Goal: Information Seeking & Learning: Stay updated

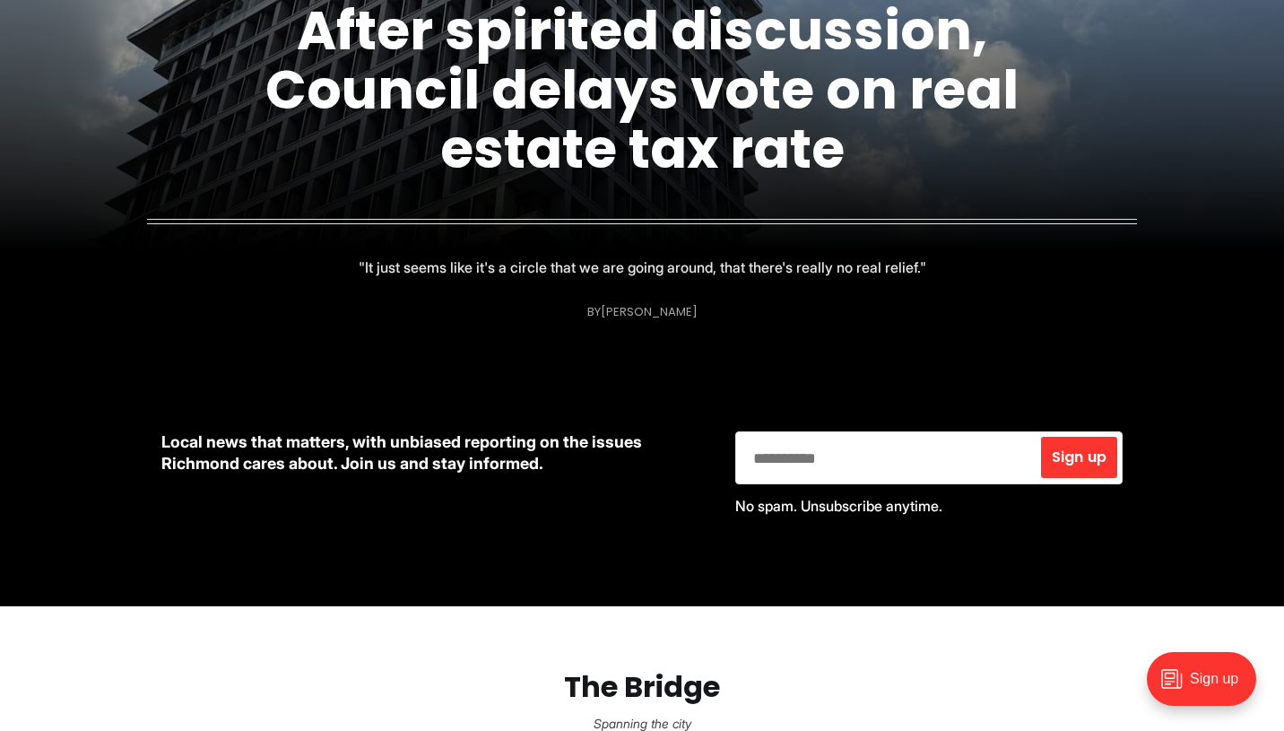
scroll to position [469, 0]
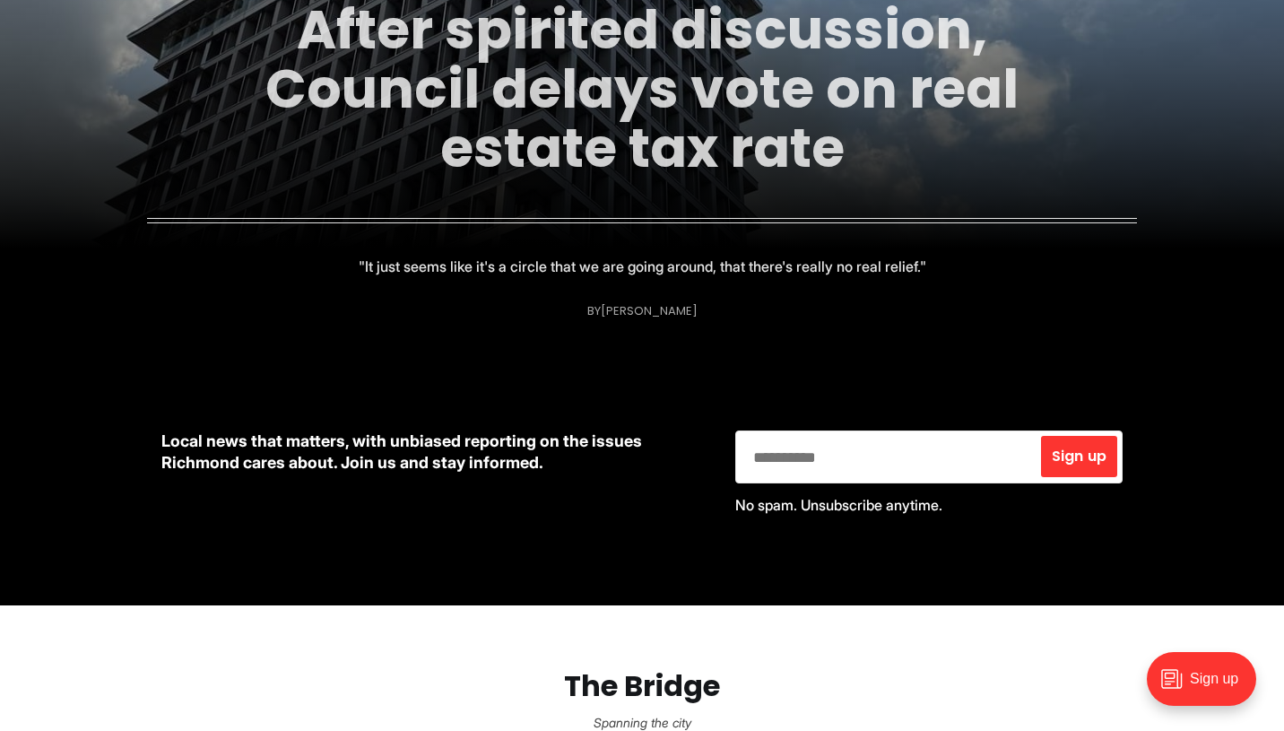
click at [620, 107] on link "After spirited discussion, Council delays vote on real estate tax rate" at bounding box center [641, 89] width 753 height 194
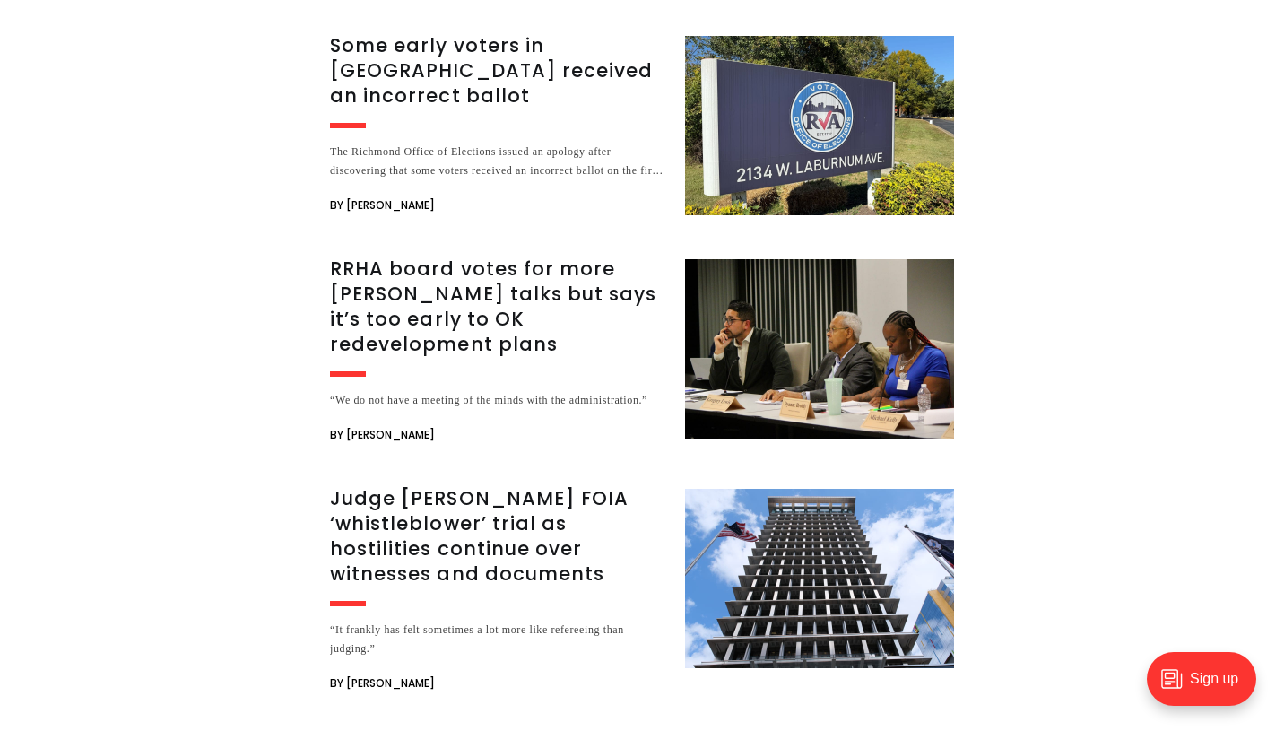
scroll to position [3034, 0]
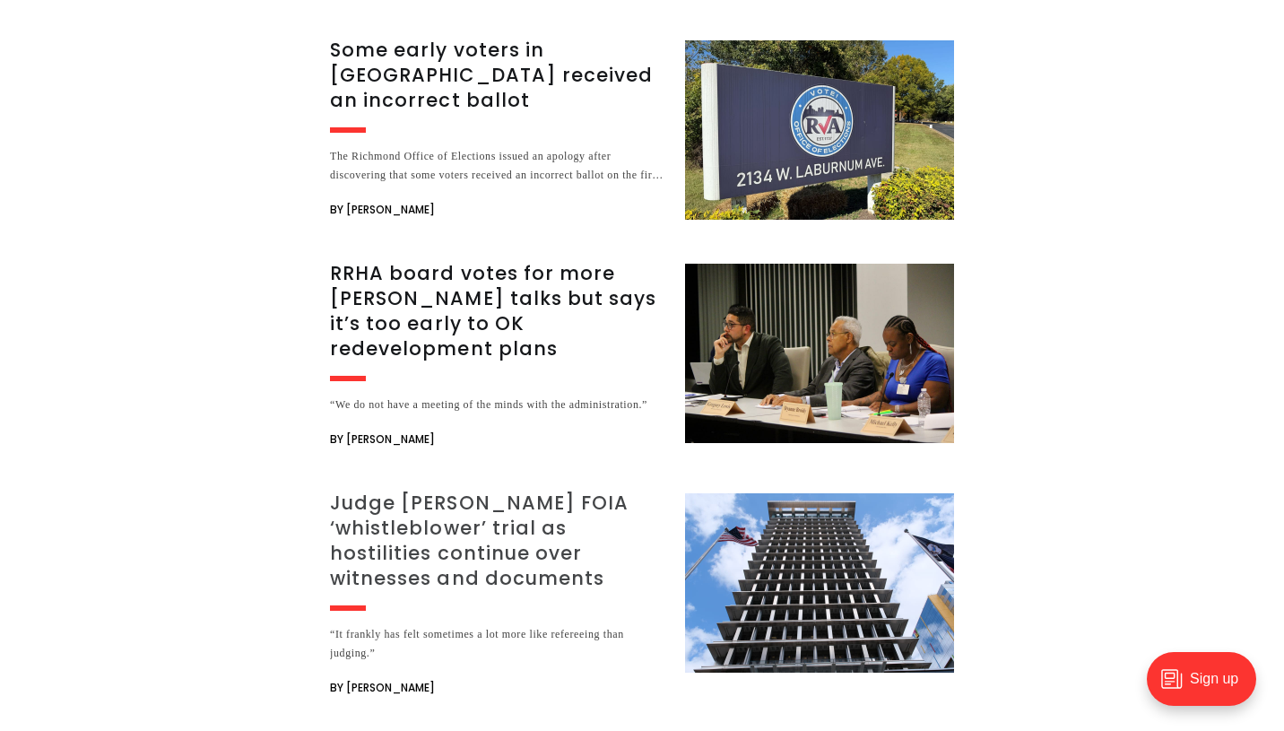
click at [488, 491] on h3 "Judge [PERSON_NAME] FOIA ‘whistleblower’ trial as hostilities continue over wit…" at bounding box center [497, 541] width 334 height 100
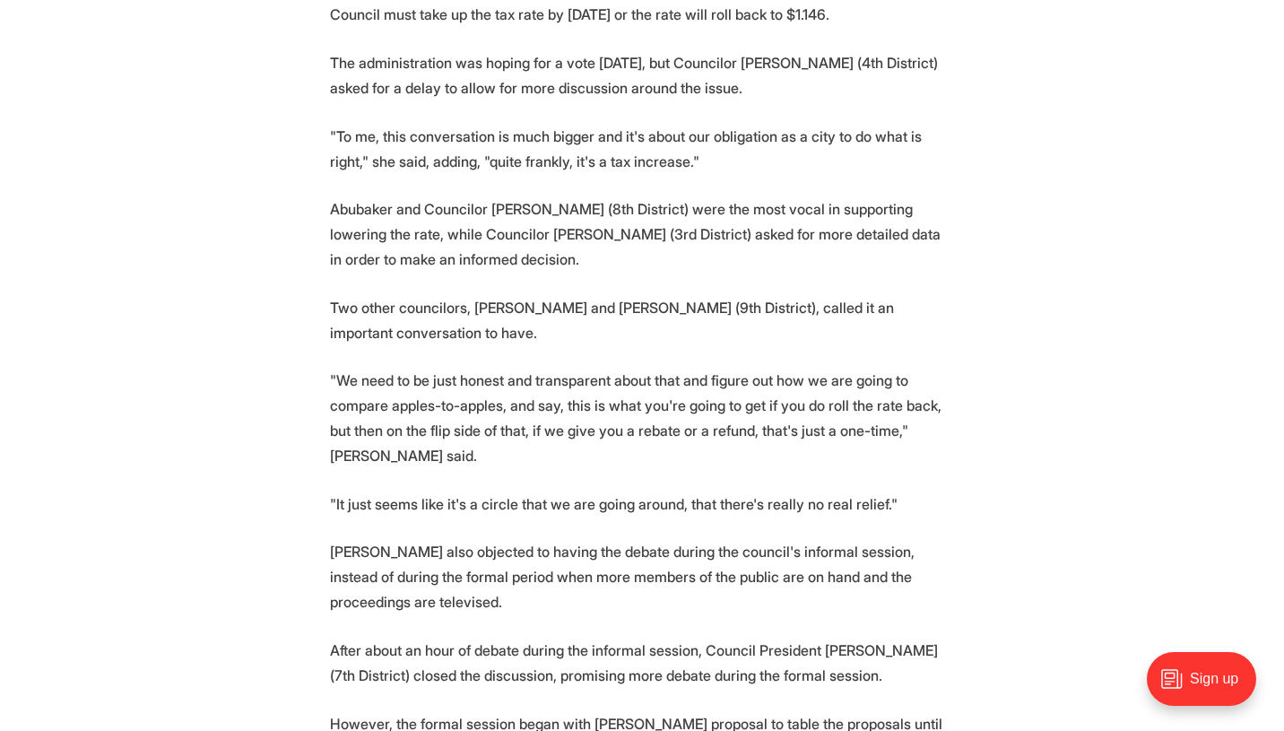
scroll to position [1948, 0]
